Goal: Task Accomplishment & Management: Use online tool/utility

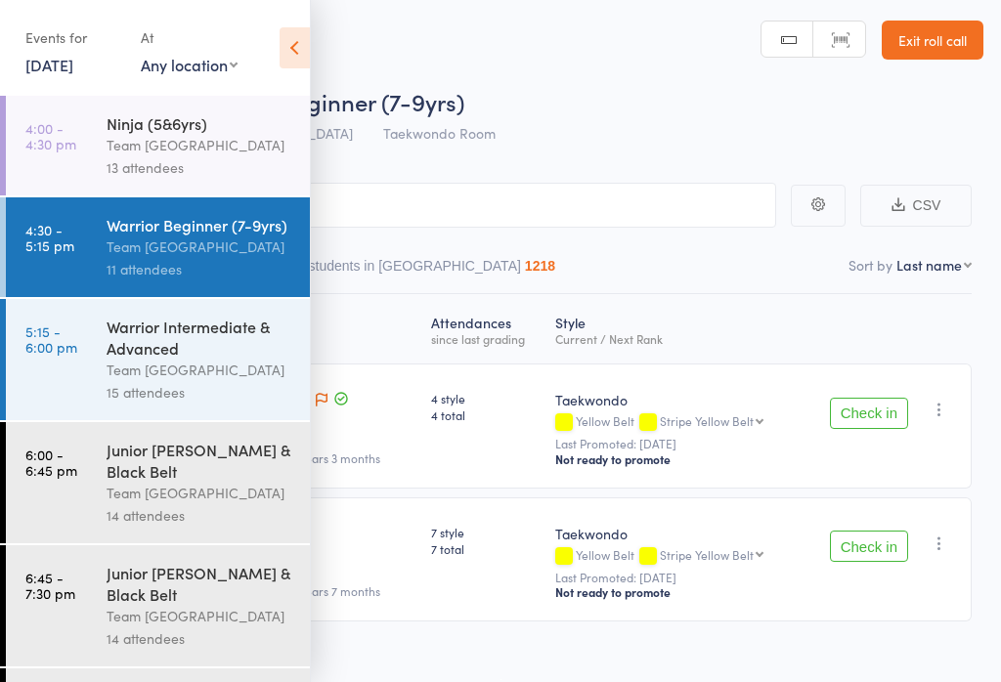
click at [58, 334] on time "5:15 - 6:00 pm" at bounding box center [51, 338] width 52 height 31
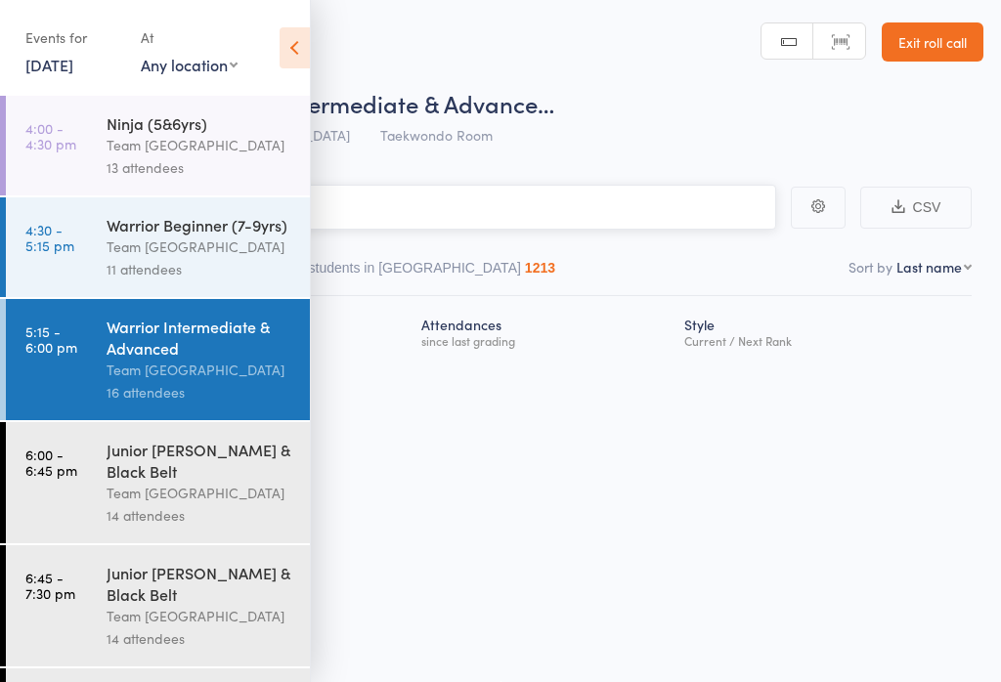
scroll to position [1, 0]
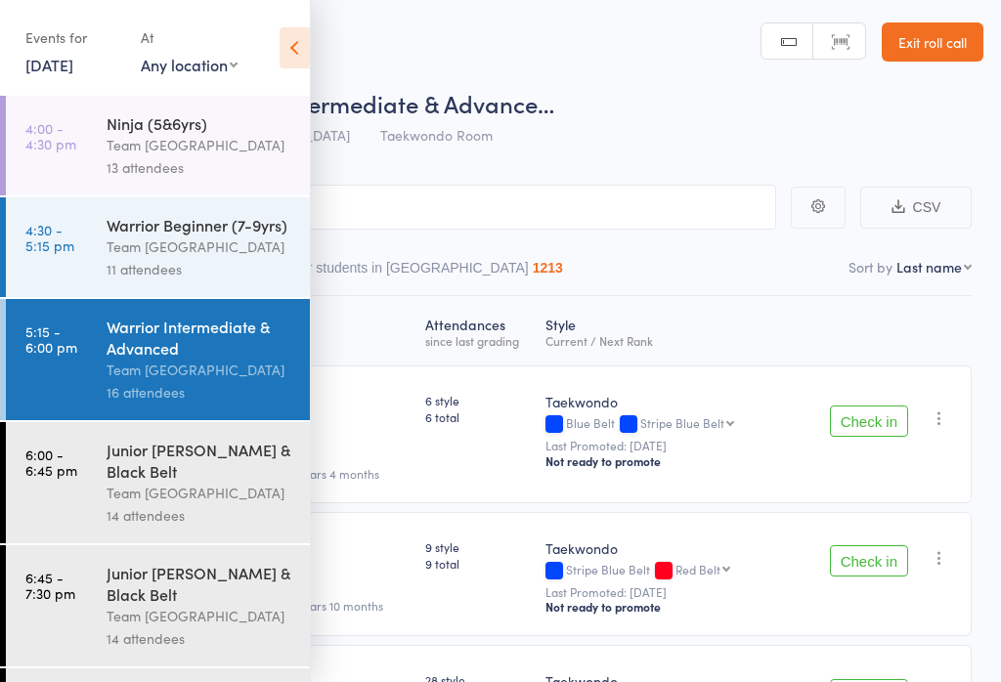
click at [289, 45] on icon at bounding box center [294, 47] width 30 height 41
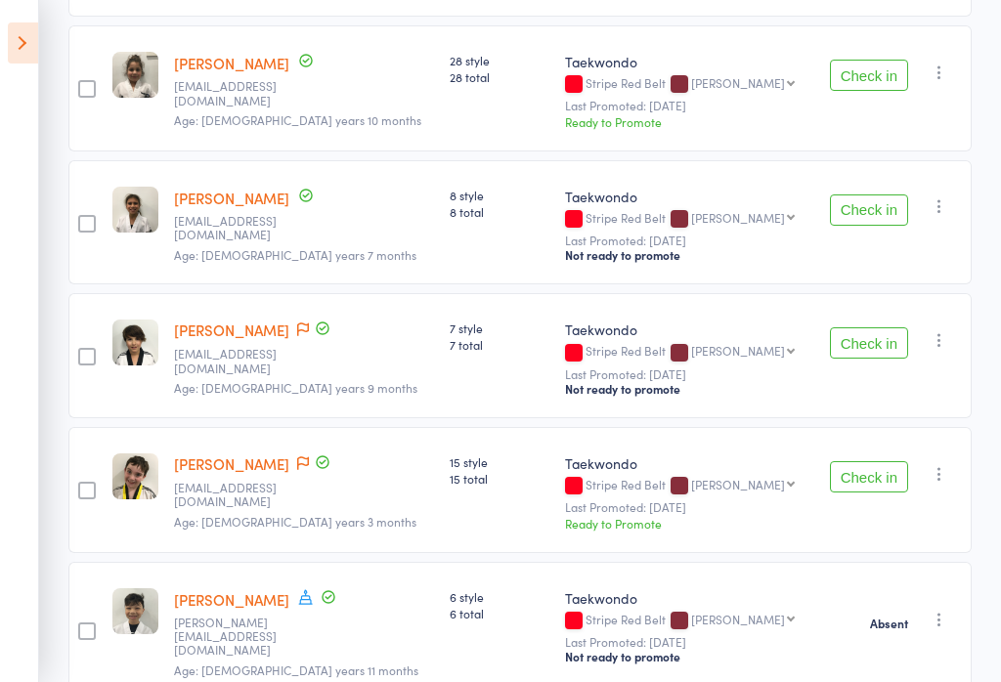
scroll to position [619, 0]
click at [876, 471] on button "Check in" at bounding box center [869, 478] width 78 height 31
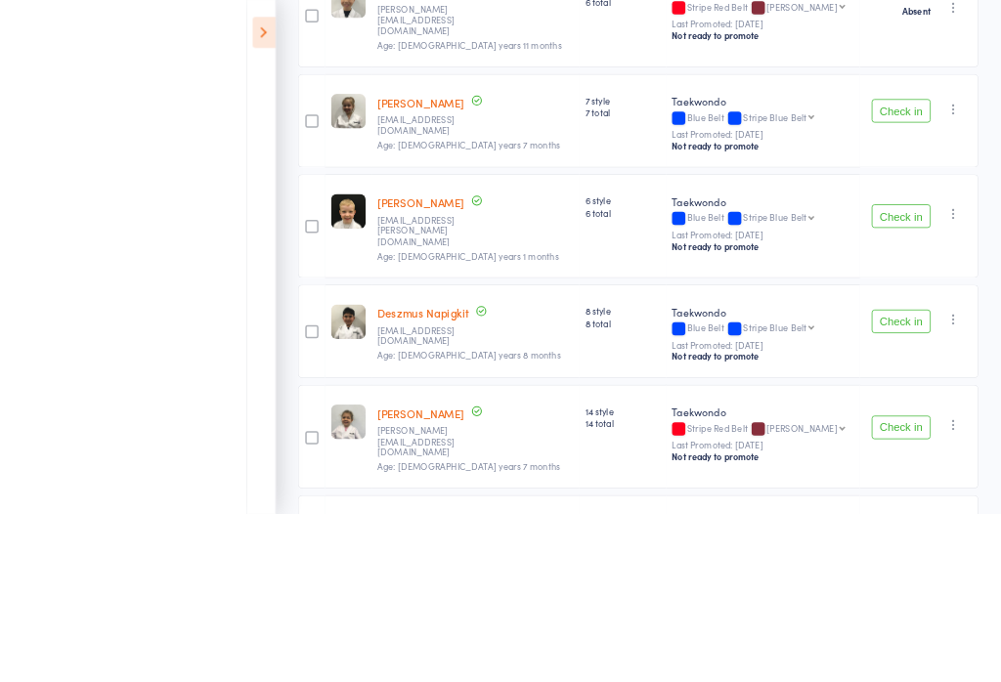
scroll to position [1277, 0]
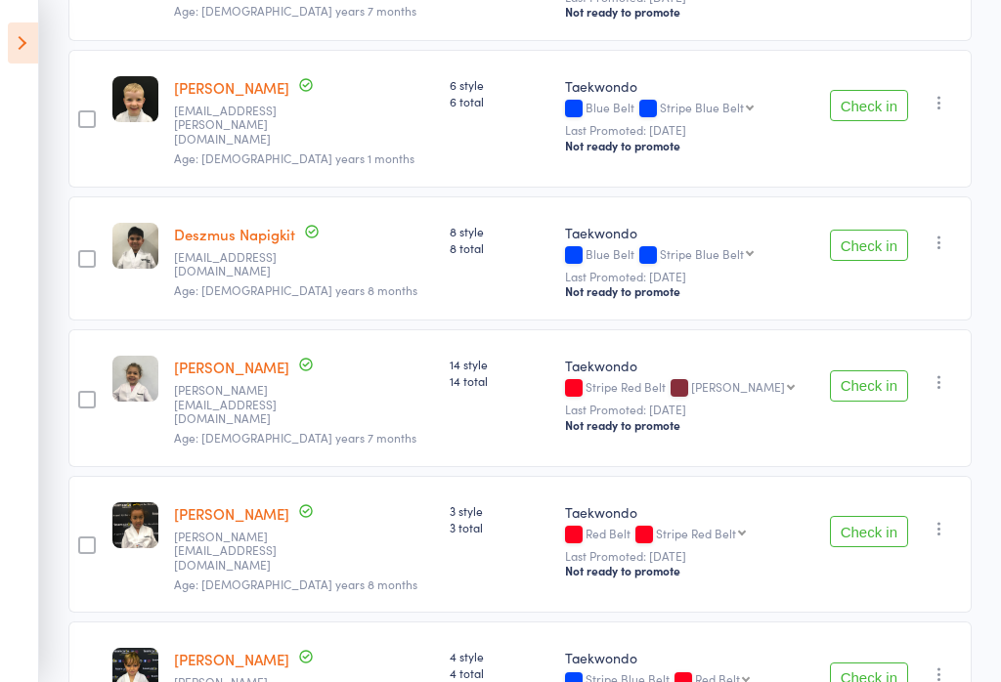
click at [886, 370] on button "Check in" at bounding box center [869, 385] width 78 height 31
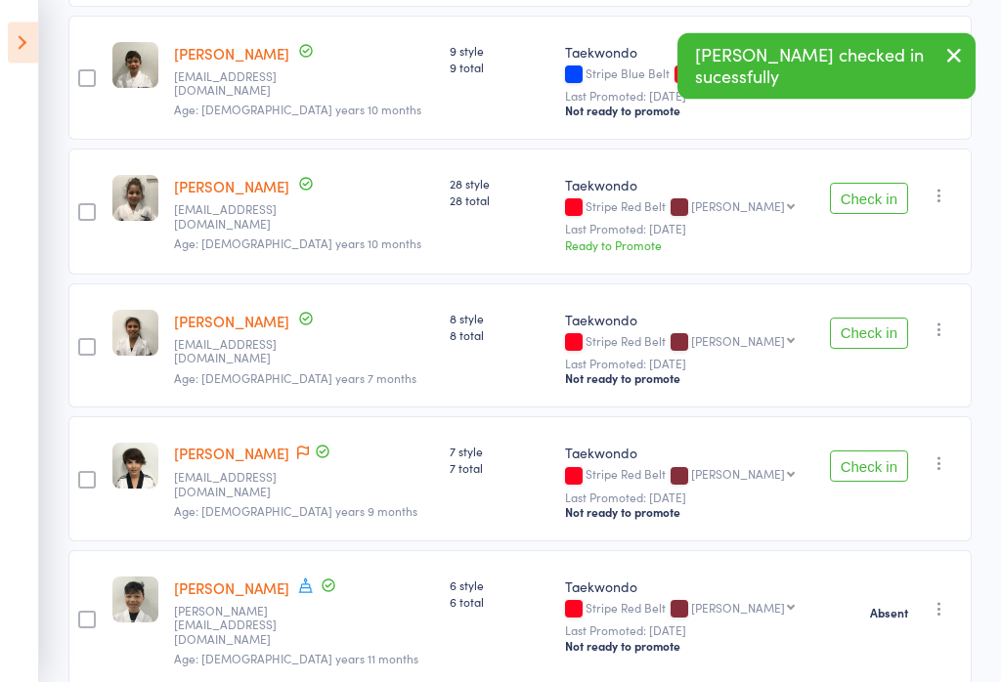
scroll to position [0, 0]
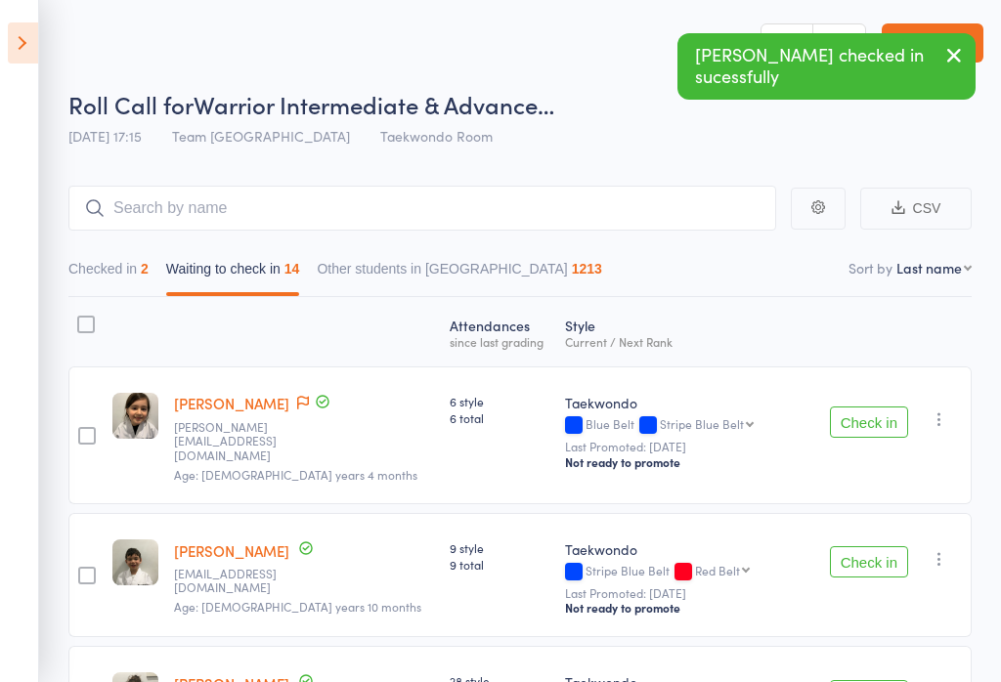
click at [115, 273] on button "Checked in 2" at bounding box center [108, 273] width 80 height 45
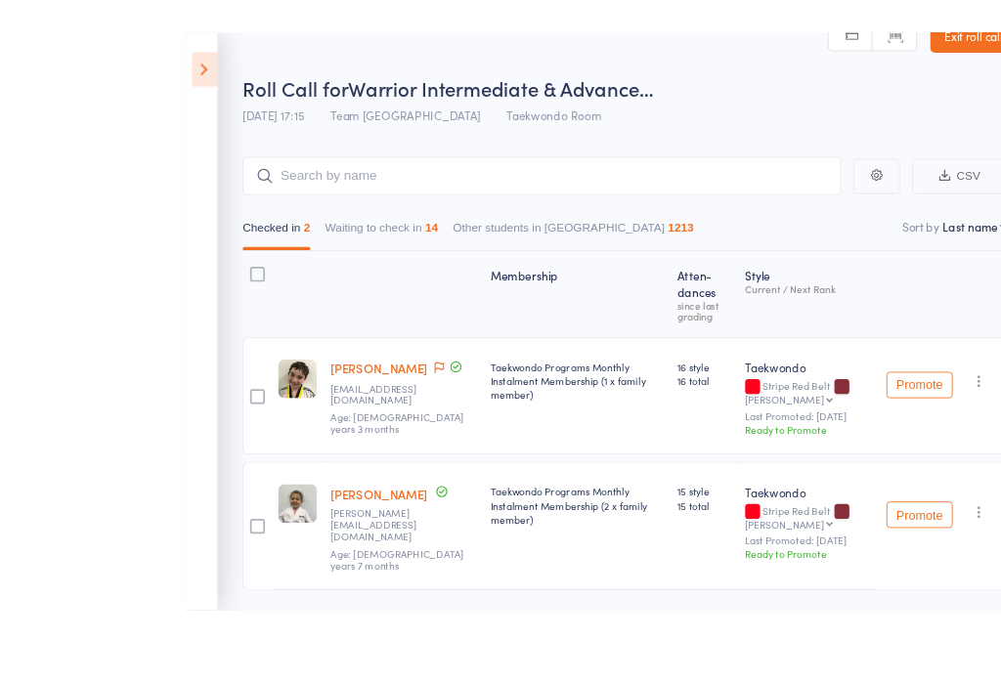
scroll to position [101, 0]
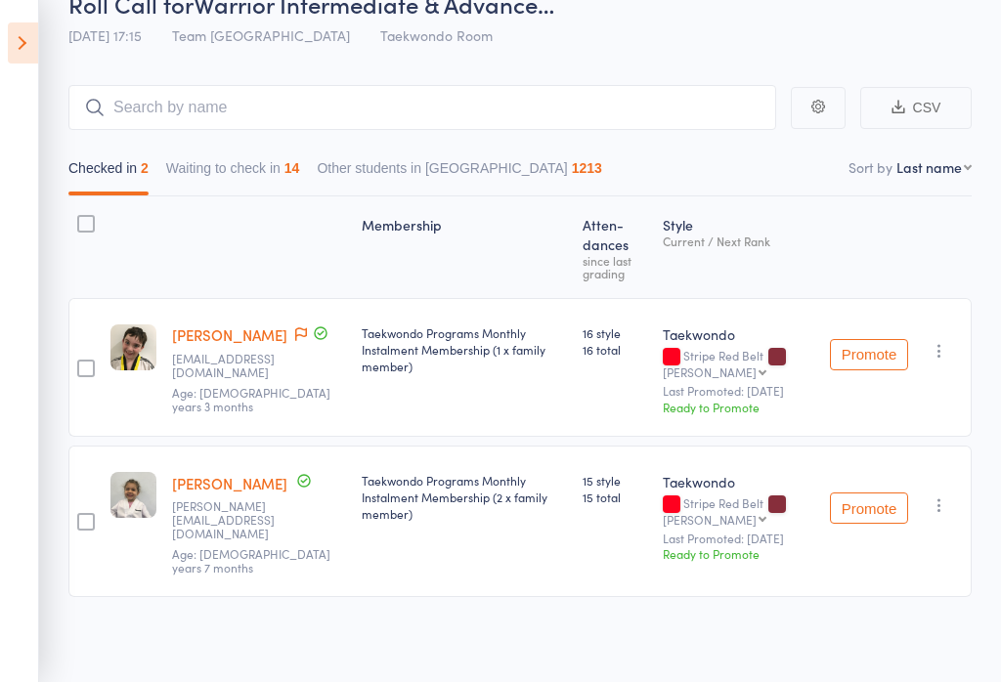
click at [217, 166] on button "Waiting to check in 14" at bounding box center [233, 172] width 134 height 45
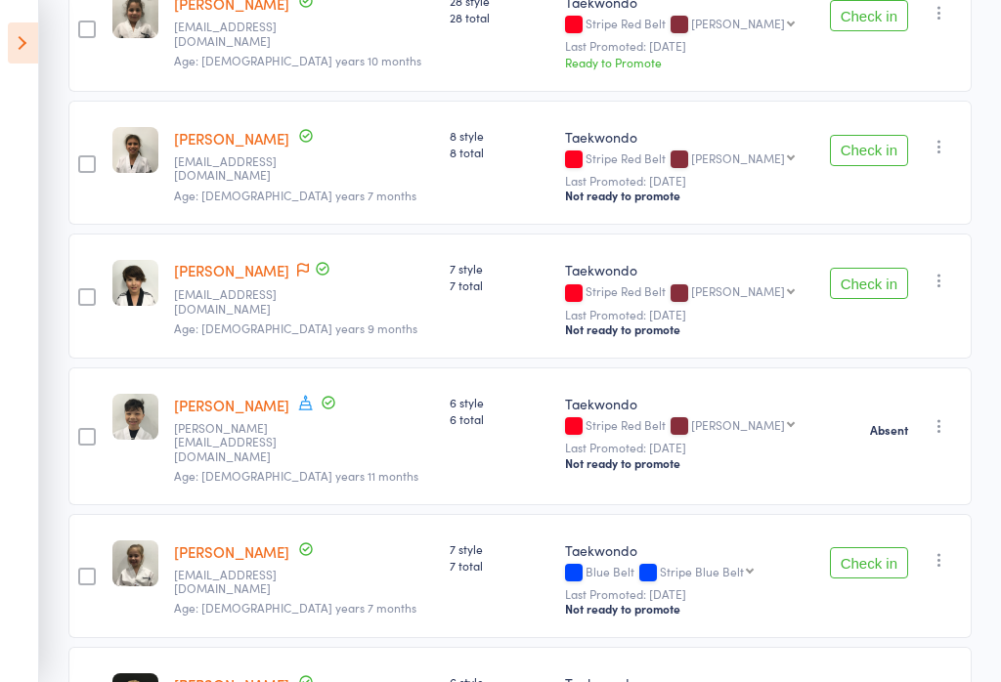
scroll to position [677, 0]
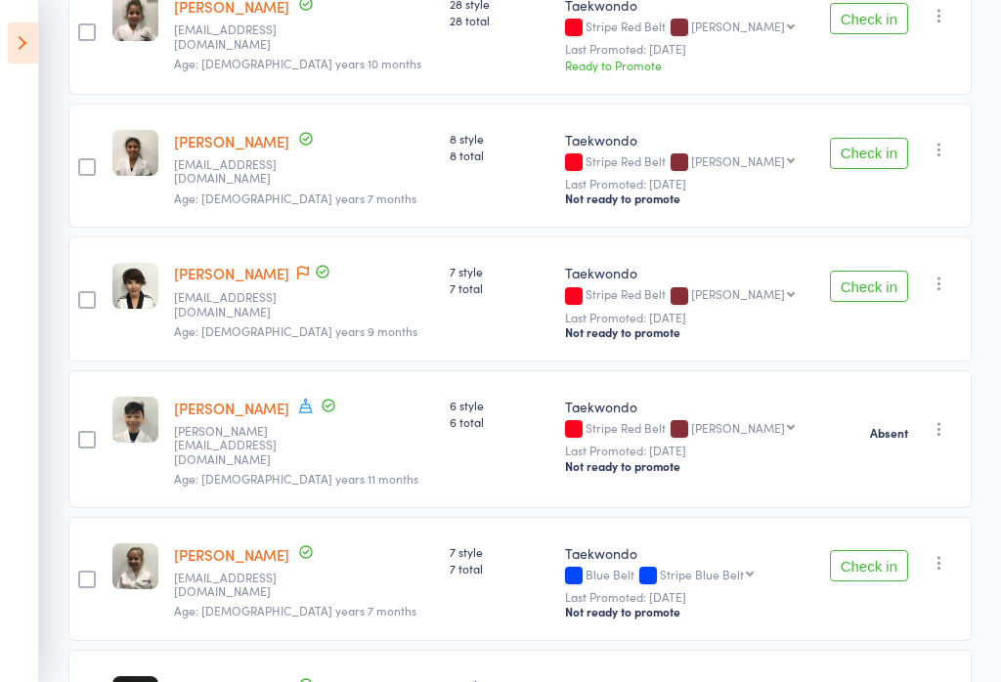
click at [891, 550] on button "Check in" at bounding box center [869, 565] width 78 height 31
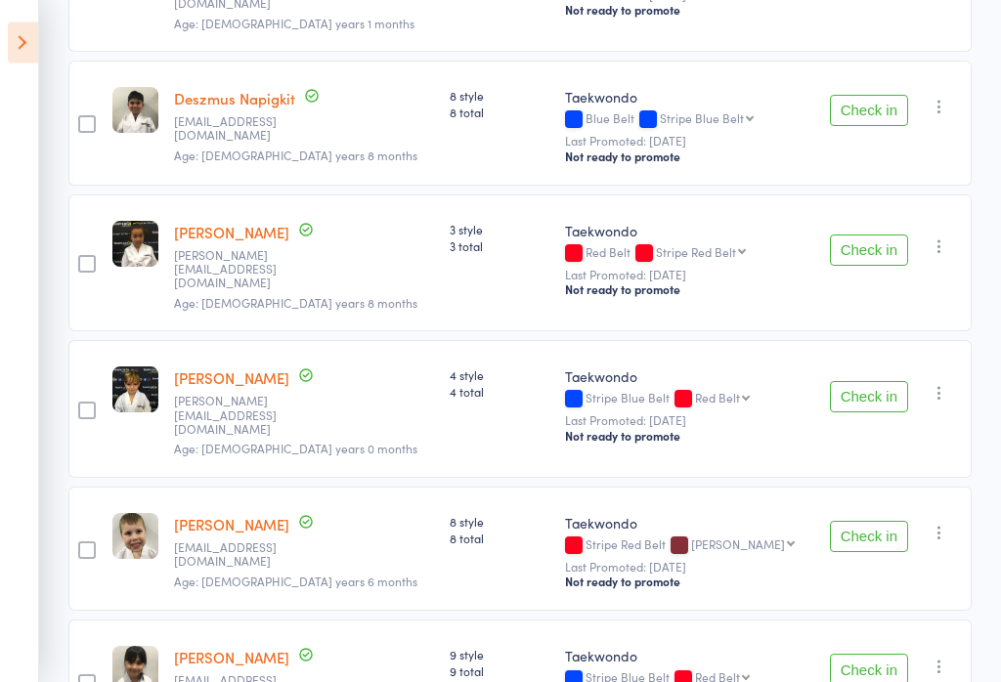
scroll to position [1277, 0]
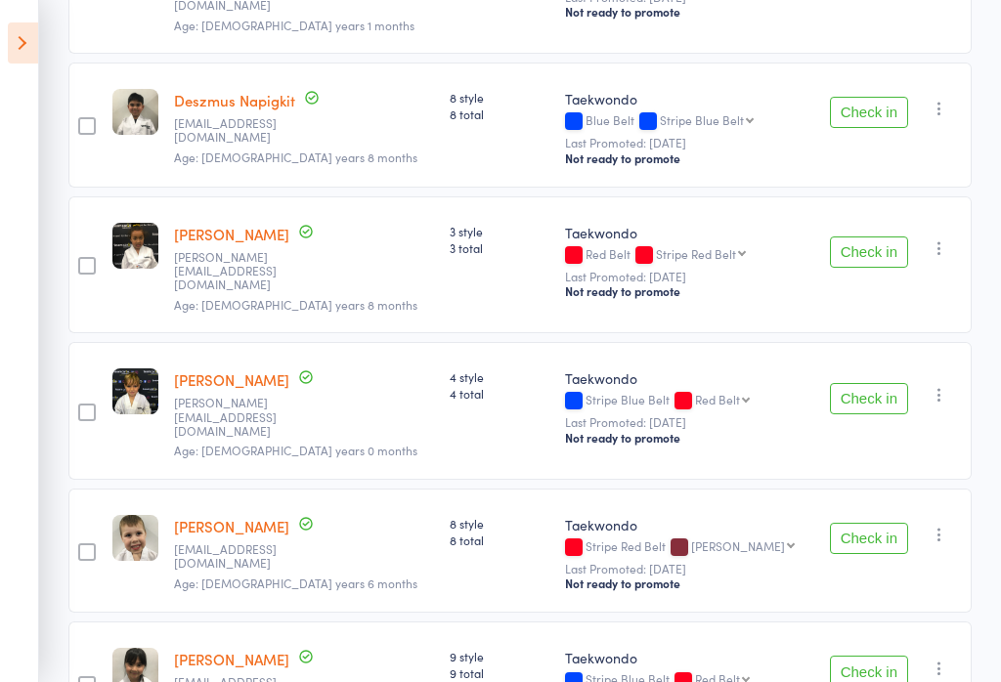
click at [891, 523] on button "Check in" at bounding box center [869, 538] width 78 height 31
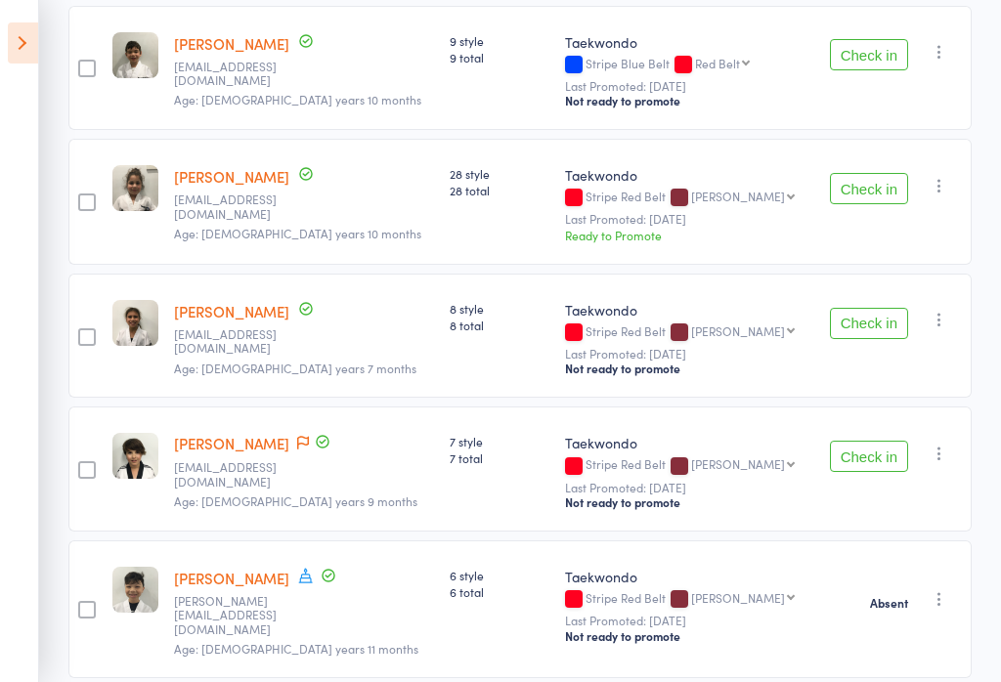
scroll to position [509, 0]
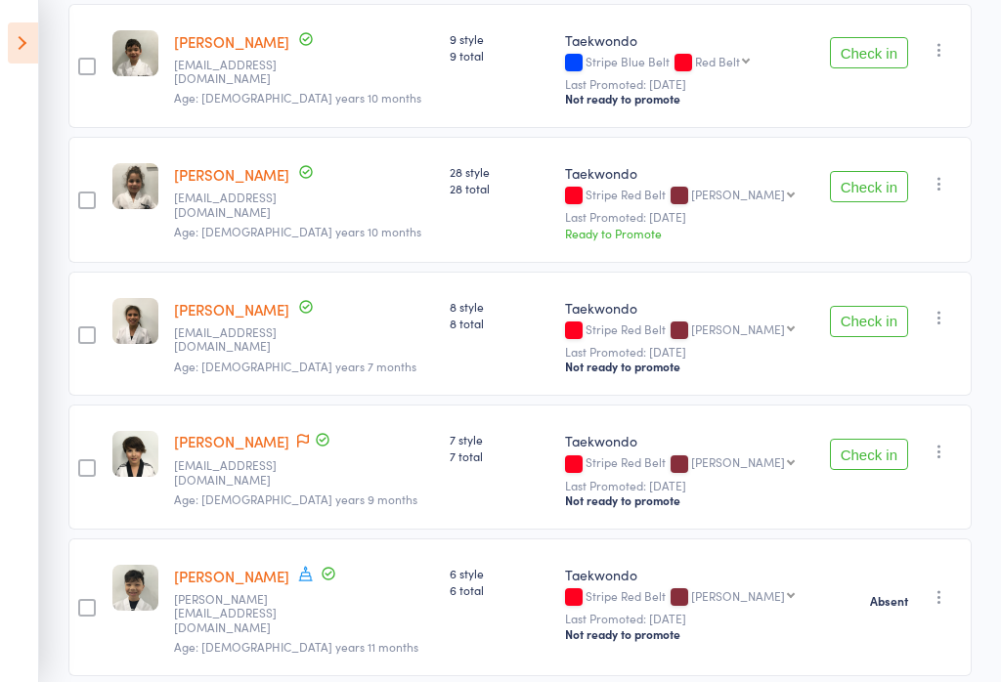
click at [878, 181] on button "Check in" at bounding box center [869, 186] width 78 height 31
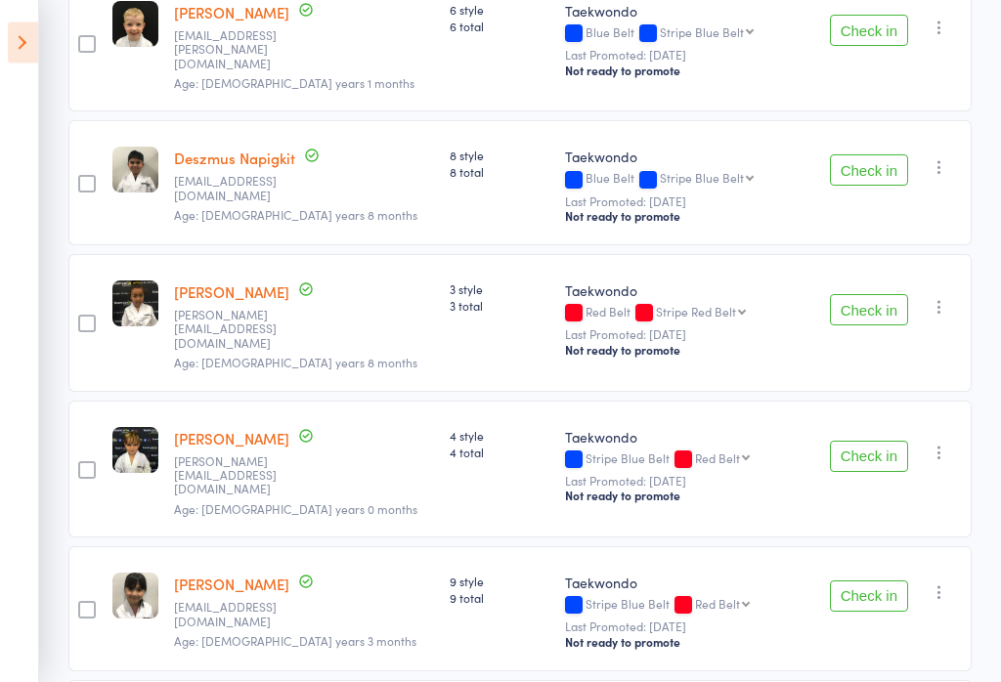
click at [885, 581] on button "Check in" at bounding box center [869, 596] width 78 height 31
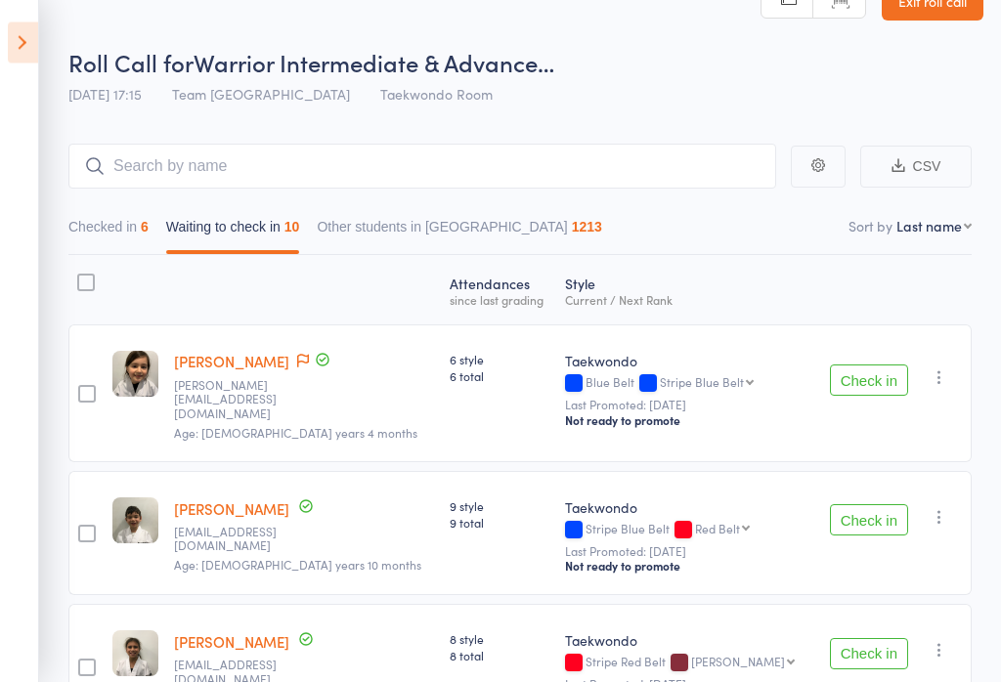
scroll to position [0, 0]
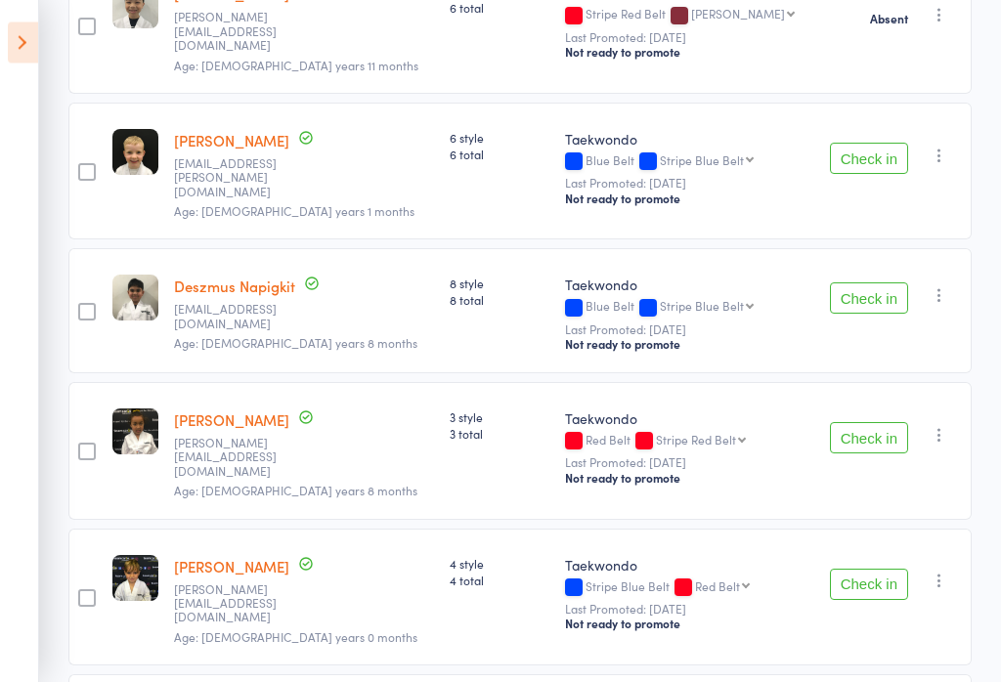
click at [889, 144] on button "Check in" at bounding box center [869, 159] width 78 height 31
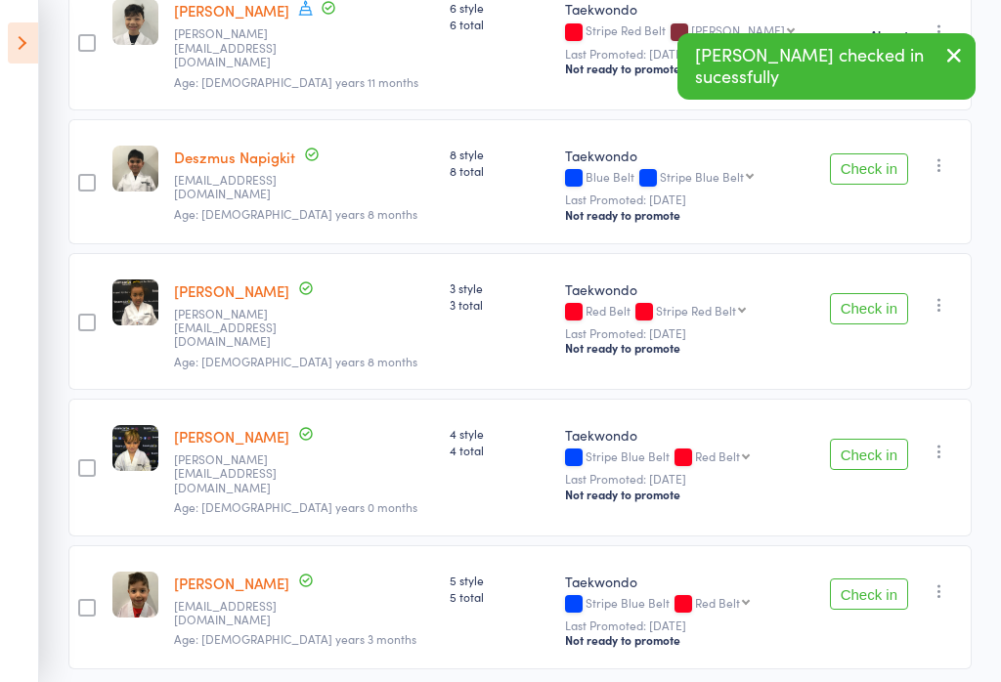
click at [879, 293] on button "Check in" at bounding box center [869, 308] width 78 height 31
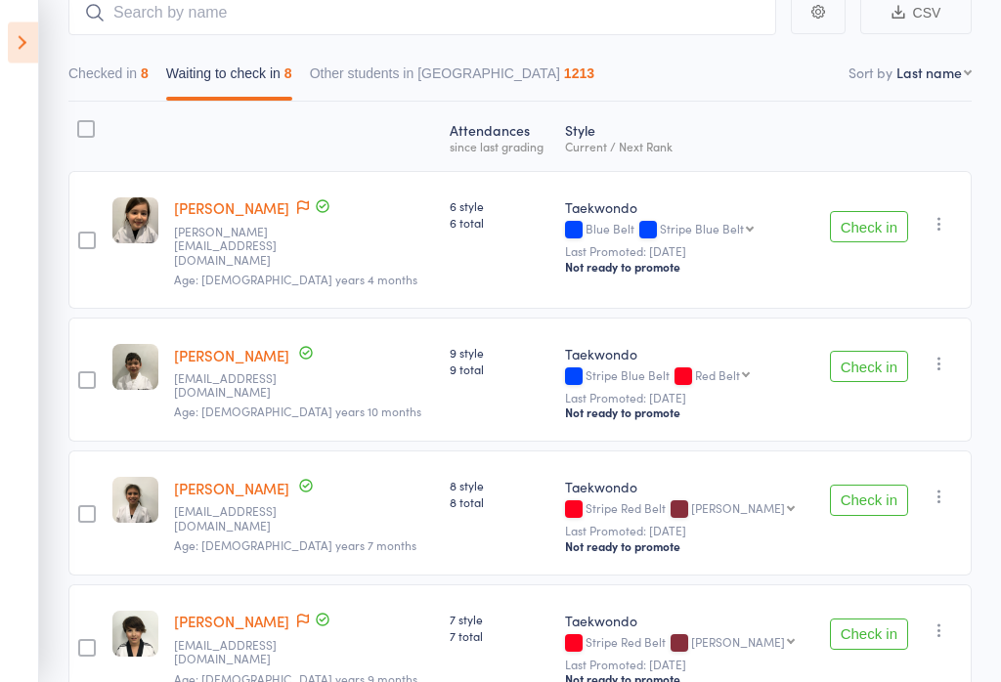
scroll to position [193, 0]
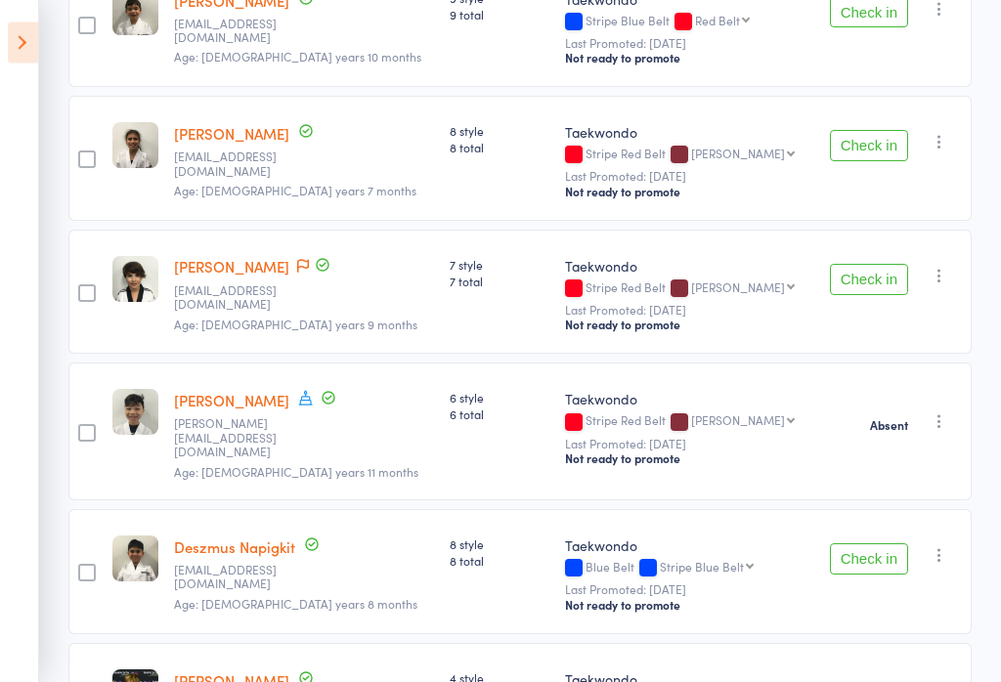
click at [865, 265] on button "Check in" at bounding box center [869, 280] width 78 height 31
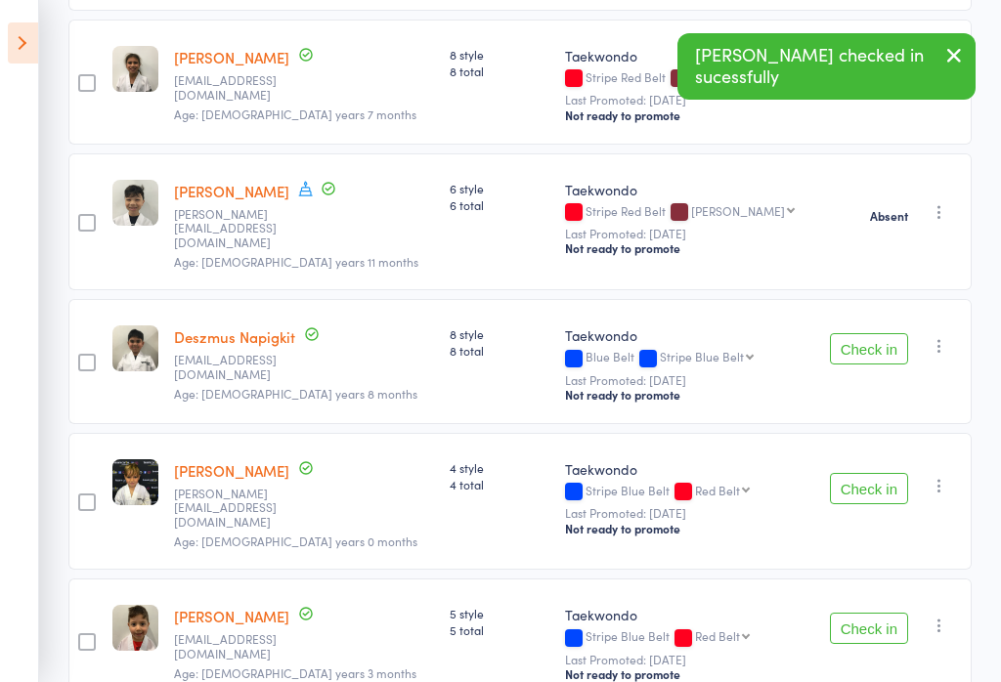
scroll to position [672, 0]
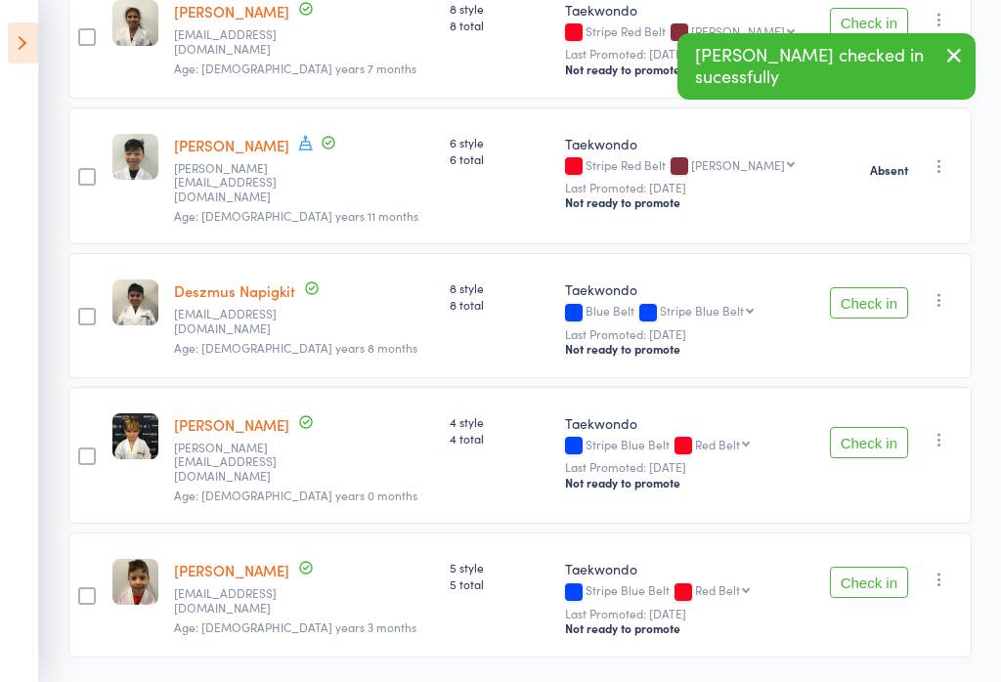
click at [864, 287] on button "Check in" at bounding box center [869, 302] width 78 height 31
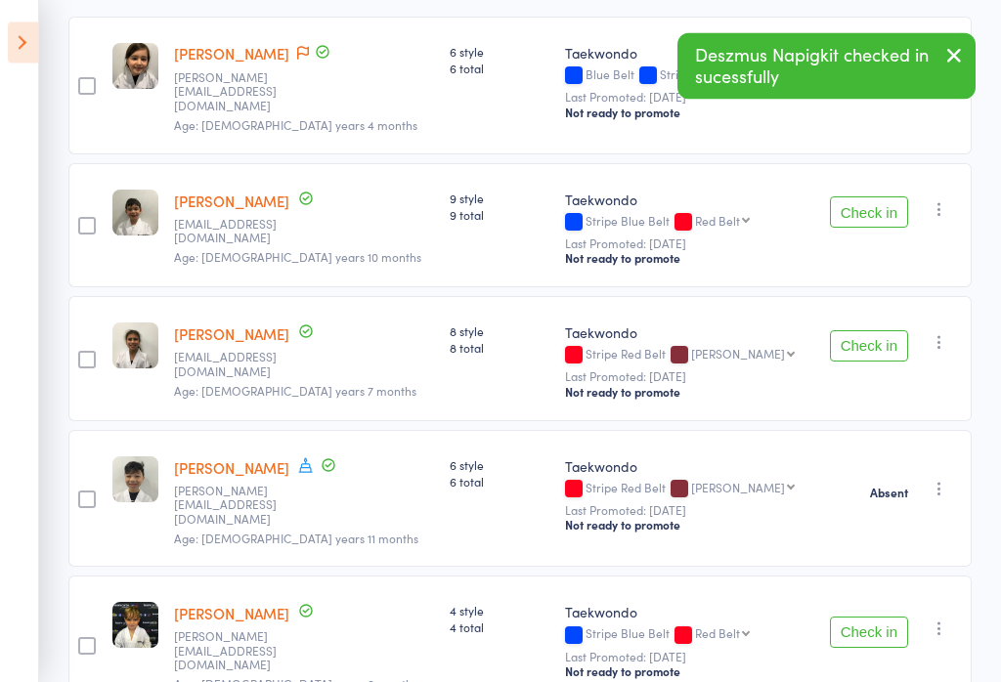
scroll to position [279, 0]
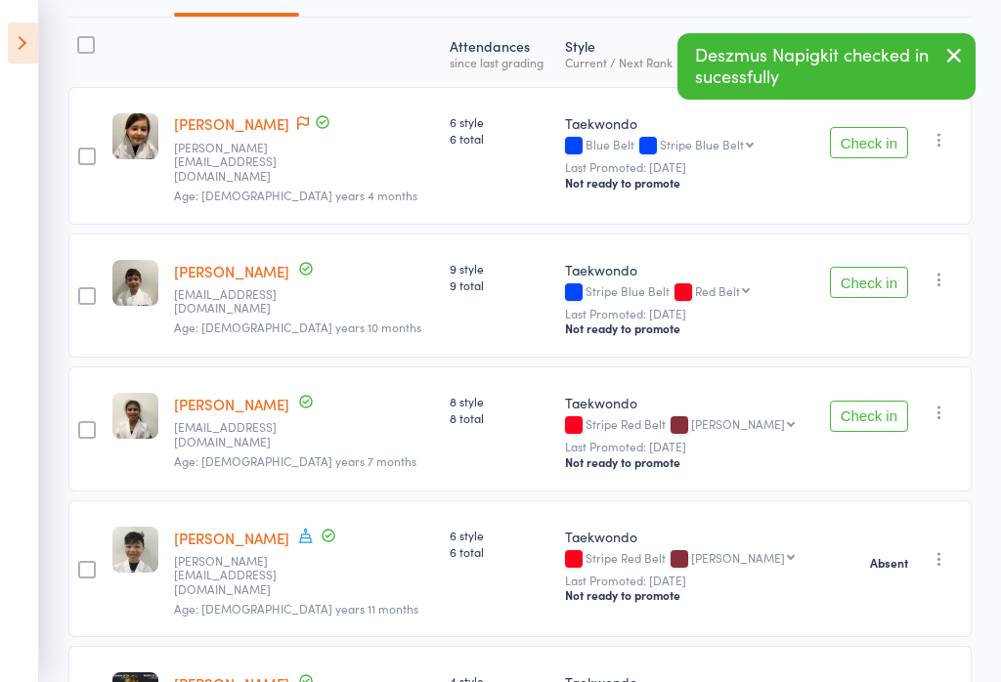
click at [866, 275] on button "Check in" at bounding box center [869, 282] width 78 height 31
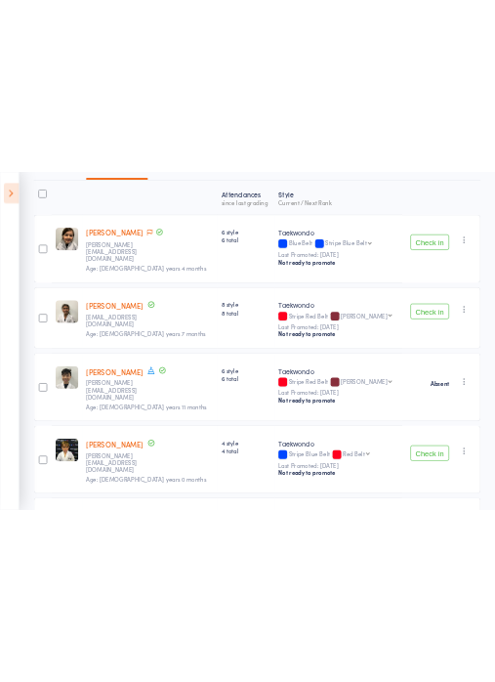
scroll to position [0, 0]
